Goal: Check status

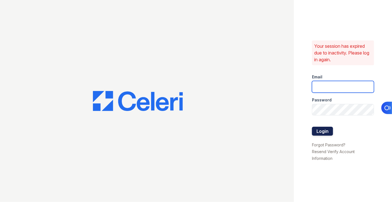
type input "pmateranorozco@lantowerliving.com"
click at [326, 130] on button "Login" at bounding box center [322, 131] width 21 height 9
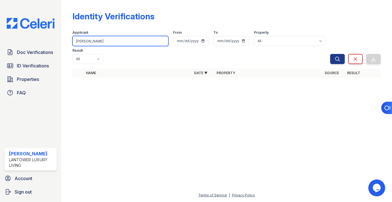
click at [95, 40] on input "dasilva" at bounding box center [120, 41] width 96 height 10
click at [330, 54] on button "Search" at bounding box center [337, 59] width 15 height 10
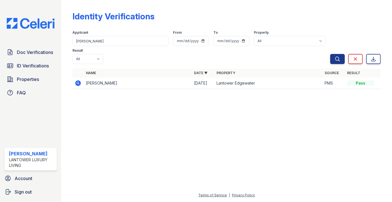
click at [80, 80] on icon at bounding box center [79, 83] width 6 height 6
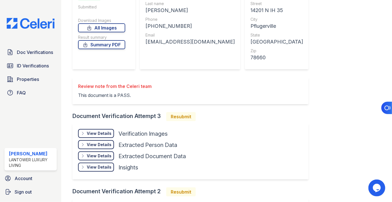
scroll to position [70, 0]
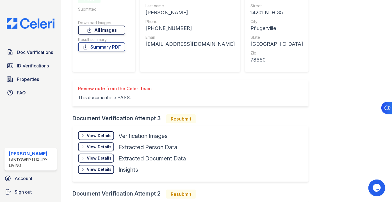
click at [97, 32] on link "All Images" at bounding box center [101, 30] width 47 height 9
